Goal: Task Accomplishment & Management: Manage account settings

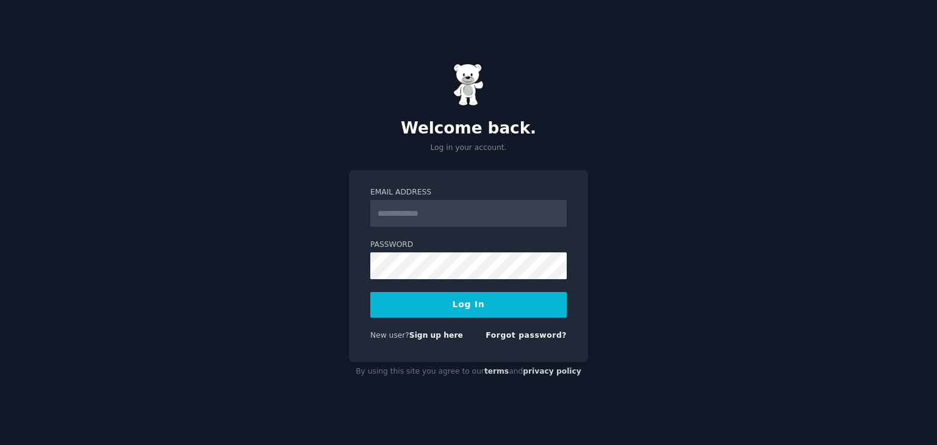
click at [714, 285] on div "Welcome back. Log in your account. Email Address Password Log In New user? Sign…" at bounding box center [468, 222] width 937 height 445
drag, startPoint x: 426, startPoint y: 209, endPoint x: 456, endPoint y: 154, distance: 62.2
click at [426, 209] on input "Email Address" at bounding box center [468, 213] width 196 height 27
click at [404, 216] on input "Email Address" at bounding box center [468, 213] width 196 height 27
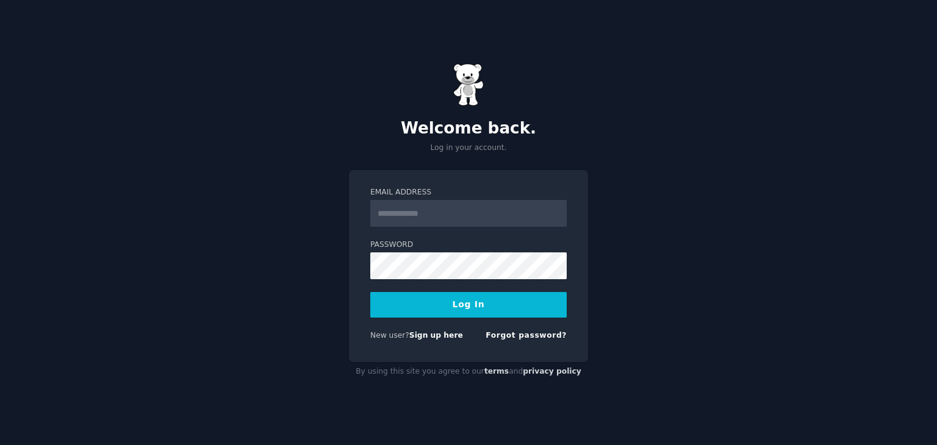
click at [671, 232] on div "Welcome back. Log in your account. Email Address Password Log In New user? Sign…" at bounding box center [468, 222] width 937 height 445
click at [403, 218] on input "Email Address" at bounding box center [468, 213] width 196 height 27
type input "**********"
click at [532, 335] on link "Forgot password?" at bounding box center [526, 335] width 81 height 9
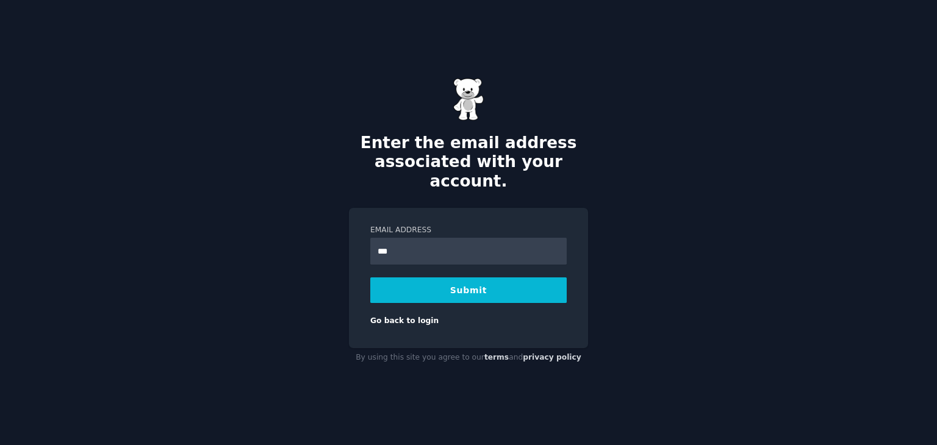
type input "**********"
click at [456, 280] on button "Submit" at bounding box center [468, 291] width 196 height 26
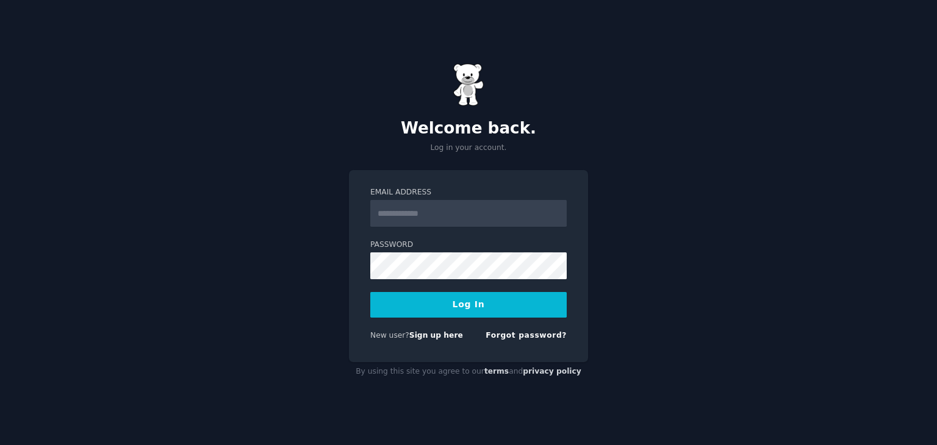
drag, startPoint x: 0, startPoint y: 0, endPoint x: 434, endPoint y: 212, distance: 483.2
click at [434, 212] on input "Email Address" at bounding box center [468, 213] width 196 height 27
click at [318, 225] on div "Welcome back. Log in your account. Email Address Password Log In New user? Sign…" at bounding box center [468, 222] width 937 height 445
click at [427, 219] on input "Email Address" at bounding box center [468, 213] width 196 height 27
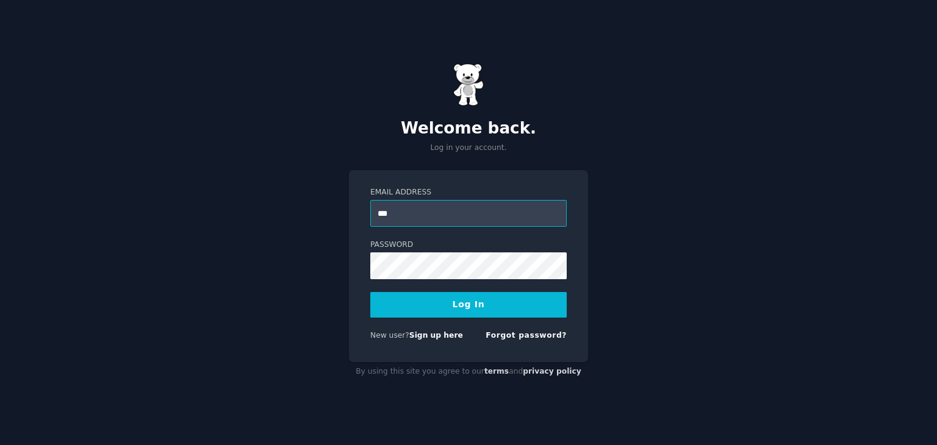
type input "**********"
click at [486, 306] on button "Log In" at bounding box center [468, 305] width 196 height 26
